Goal: Task Accomplishment & Management: Complete application form

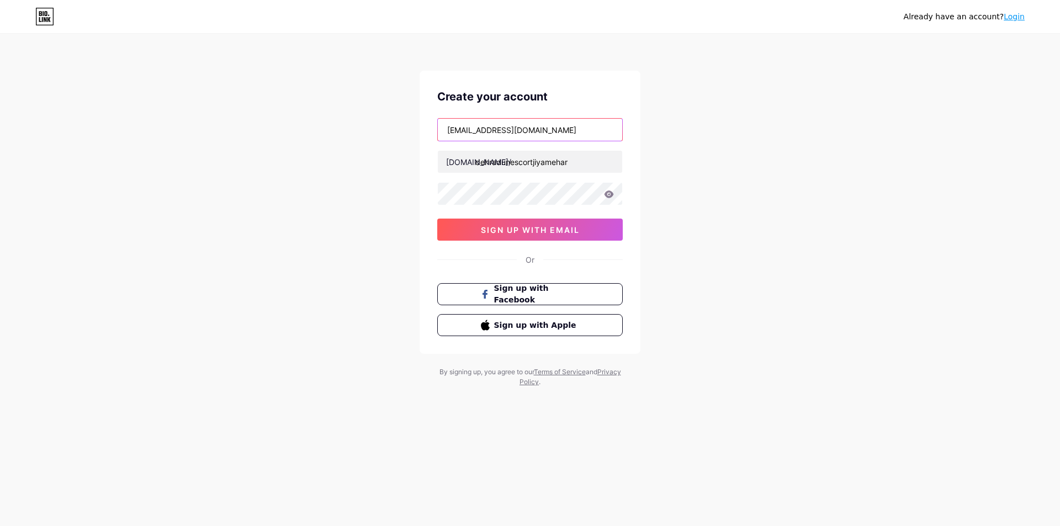
click at [574, 120] on input "[EMAIL_ADDRESS][DOMAIN_NAME]" at bounding box center [530, 130] width 184 height 22
click at [558, 163] on input "dehradunescortjiyamehar" at bounding box center [530, 162] width 184 height 22
click at [520, 234] on span "sign up with email" at bounding box center [530, 229] width 99 height 9
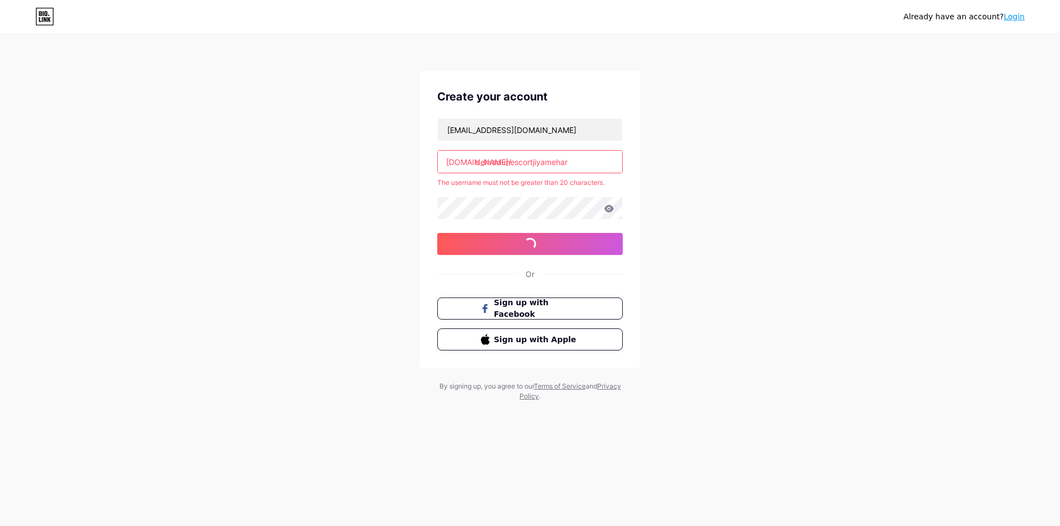
click at [595, 155] on input "dehradunescortjiyamehar" at bounding box center [530, 162] width 184 height 22
drag, startPoint x: 511, startPoint y: 161, endPoint x: 298, endPoint y: 166, distance: 213.2
click at [298, 166] on div "Already have an account? Login Create your account [EMAIL_ADDRESS][DOMAIN_NAME]…" at bounding box center [530, 218] width 1060 height 437
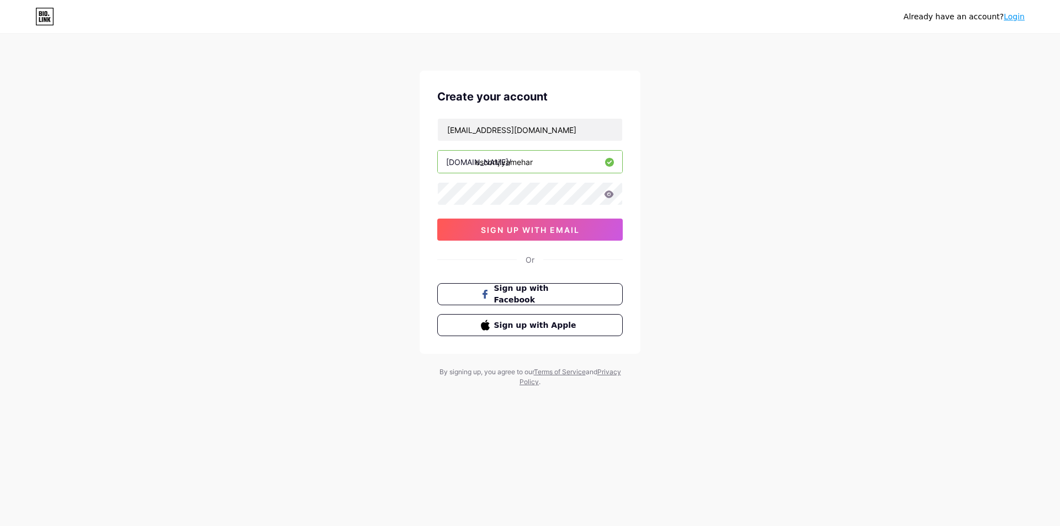
type input "escortjiyamehar"
click at [339, 167] on div "Already have an account? Login Create your account [EMAIL_ADDRESS][DOMAIN_NAME]…" at bounding box center [530, 211] width 1060 height 422
click at [511, 230] on span "sign up with email" at bounding box center [530, 229] width 99 height 9
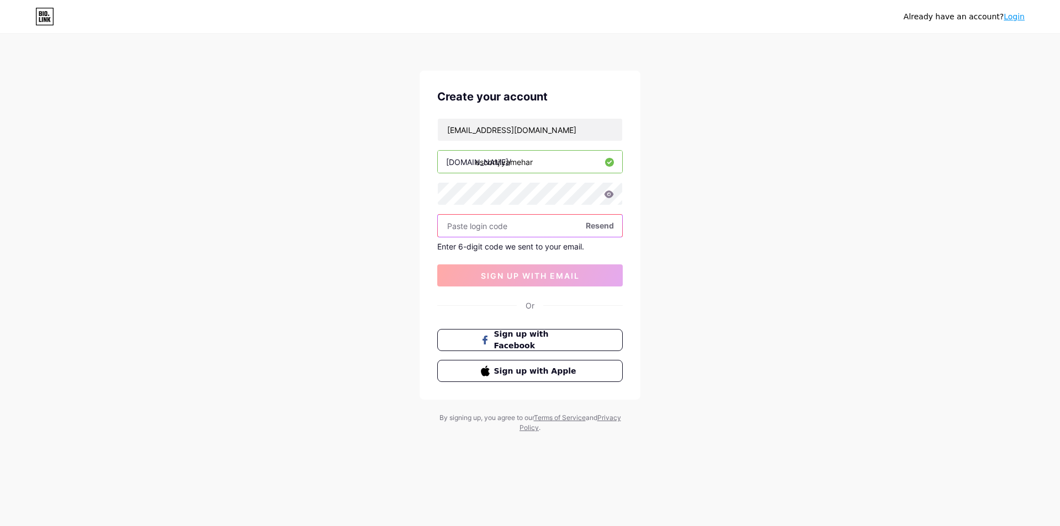
paste input "329084"
type input "329084"
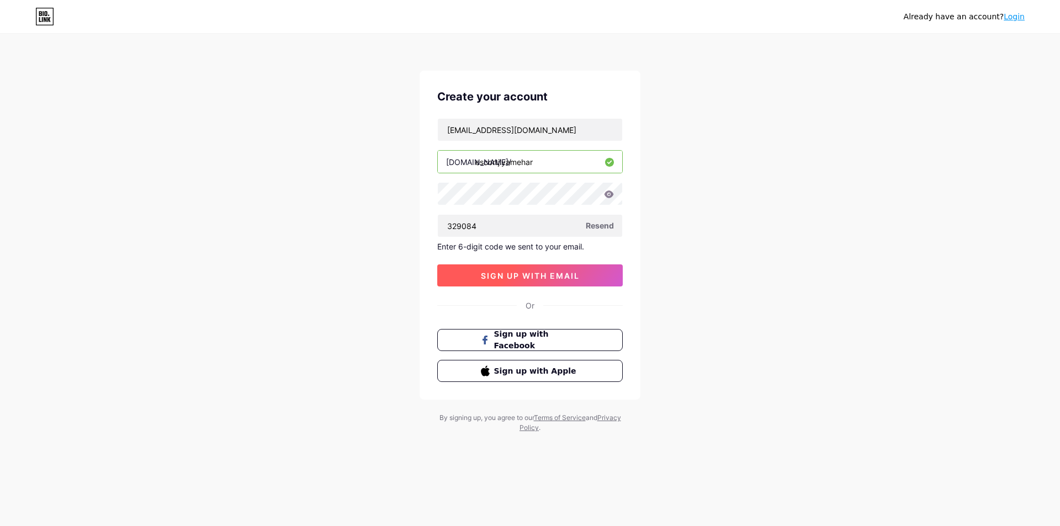
click at [548, 279] on span "sign up with email" at bounding box center [530, 275] width 99 height 9
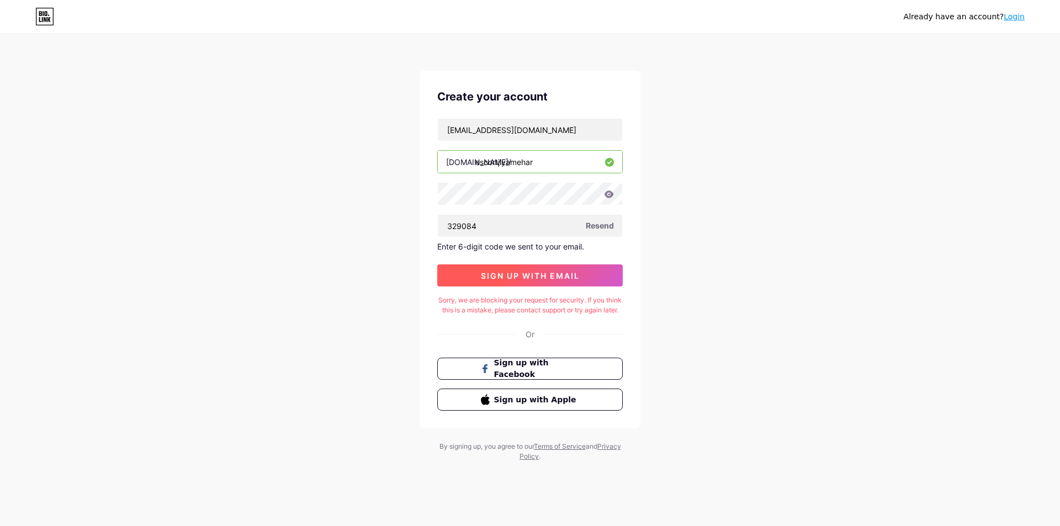
click at [512, 274] on span "sign up with email" at bounding box center [530, 275] width 99 height 9
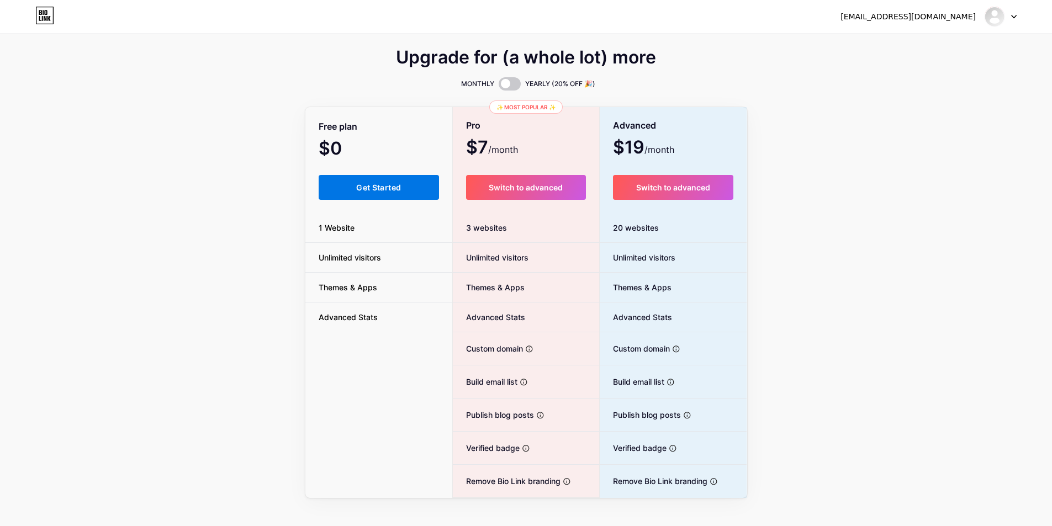
click at [342, 188] on button "Get Started" at bounding box center [379, 187] width 121 height 25
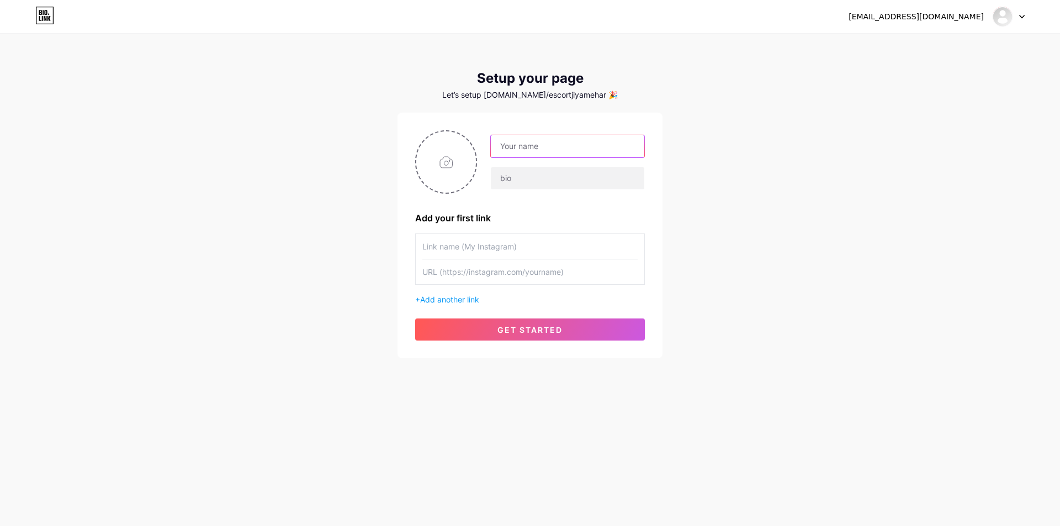
type input "Dehradun Escort Jiya Mehar"
type input "[URL][DOMAIN_NAME]"
click at [559, 178] on input "text" at bounding box center [568, 178] width 154 height 22
click at [503, 239] on input "text" at bounding box center [529, 246] width 215 height 25
paste input "Independent escort in [GEOGRAPHIC_DATA]"
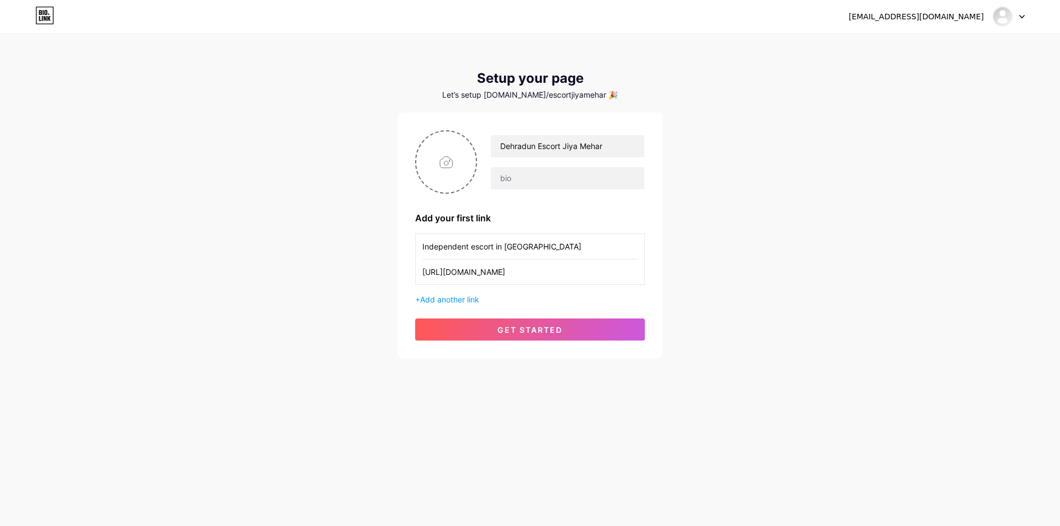
type input "Independent escort in [GEOGRAPHIC_DATA]"
click at [554, 276] on input "[URL][DOMAIN_NAME]" at bounding box center [529, 272] width 215 height 25
click at [553, 178] on input "text" at bounding box center [568, 178] width 154 height 22
paste input "Independent escort in [GEOGRAPHIC_DATA]"
type input "Independent escort in [GEOGRAPHIC_DATA]"
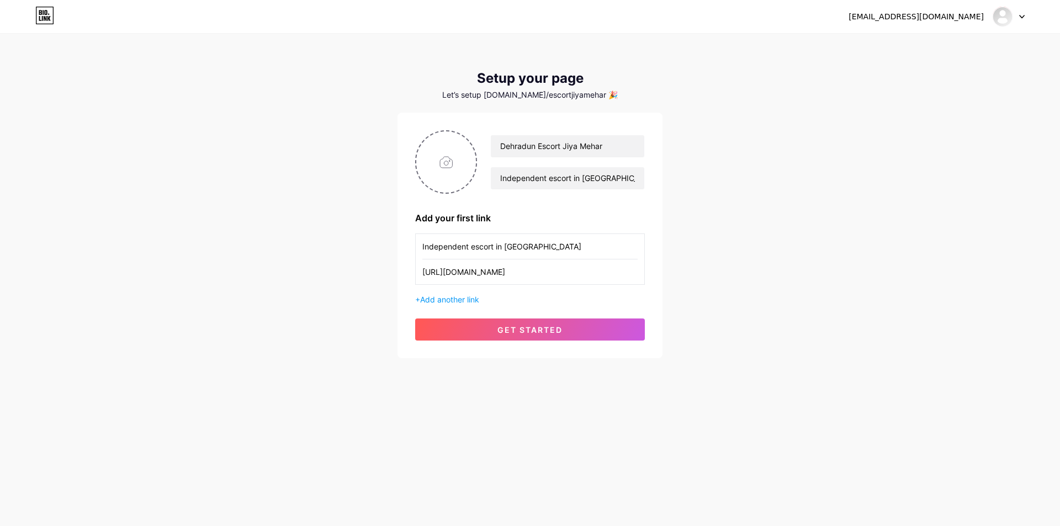
click at [474, 254] on input "Independent escort in [GEOGRAPHIC_DATA]" at bounding box center [529, 246] width 215 height 25
paste input "Dehradun escorts"
type input "Dehradun escorts"
click at [535, 335] on button "get started" at bounding box center [530, 330] width 230 height 22
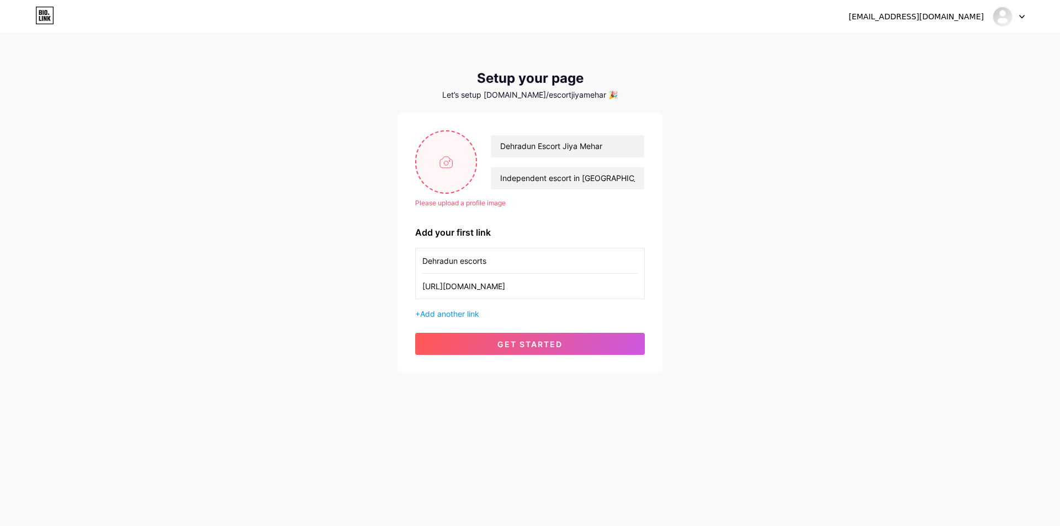
click at [440, 167] on input "file" at bounding box center [446, 161] width 60 height 61
type input "C:\fakepath\dehradunescort2.jpg"
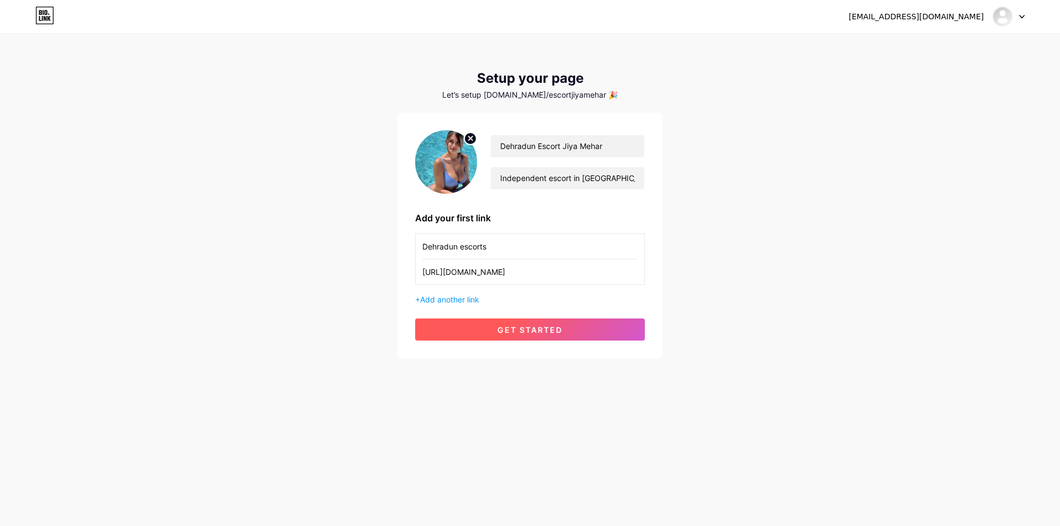
click at [549, 336] on button "get started" at bounding box center [530, 330] width 230 height 22
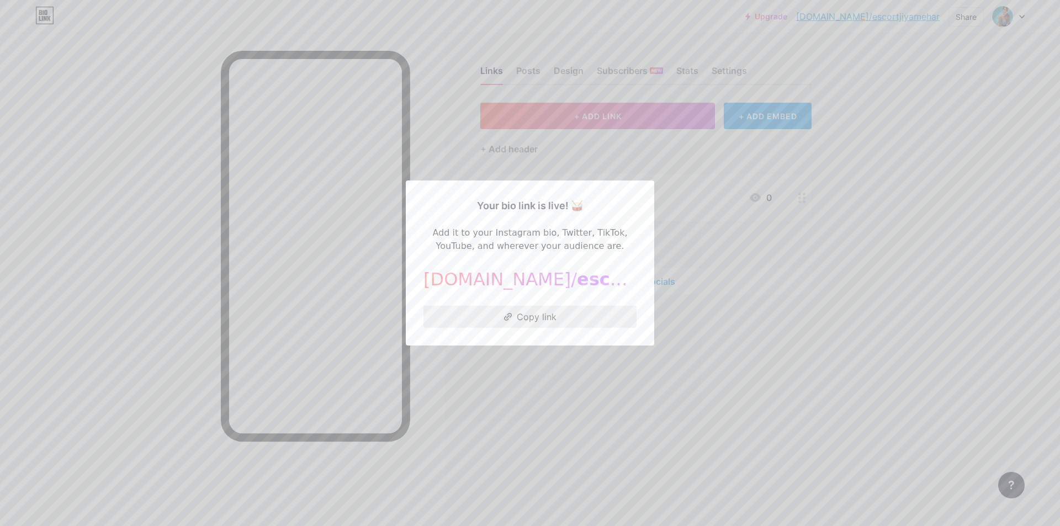
click at [521, 321] on button "Copy link" at bounding box center [530, 317] width 213 height 22
